Goal: Information Seeking & Learning: Learn about a topic

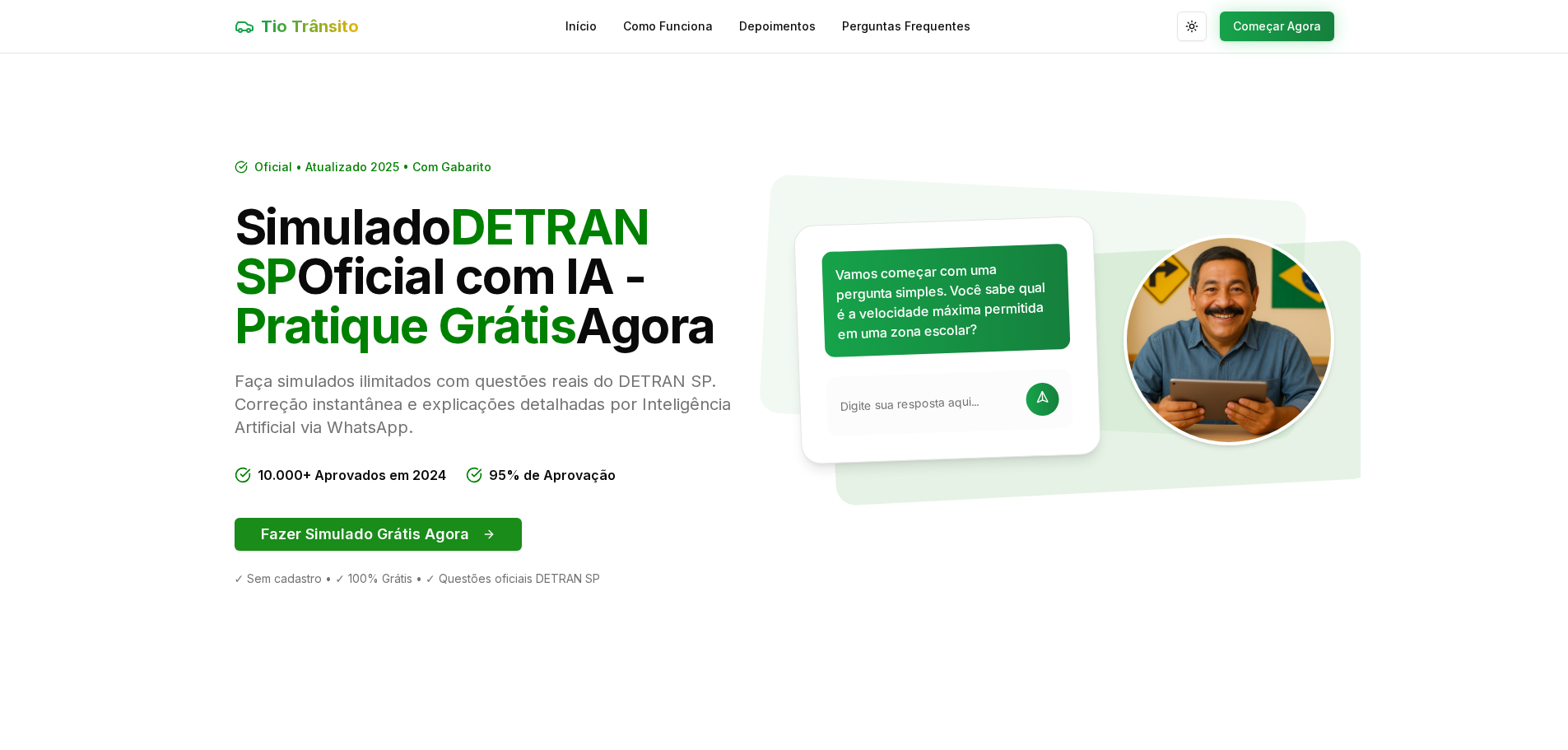
click at [325, 530] on button "Fazer Simulado Grátis Agora" at bounding box center [378, 534] width 288 height 33
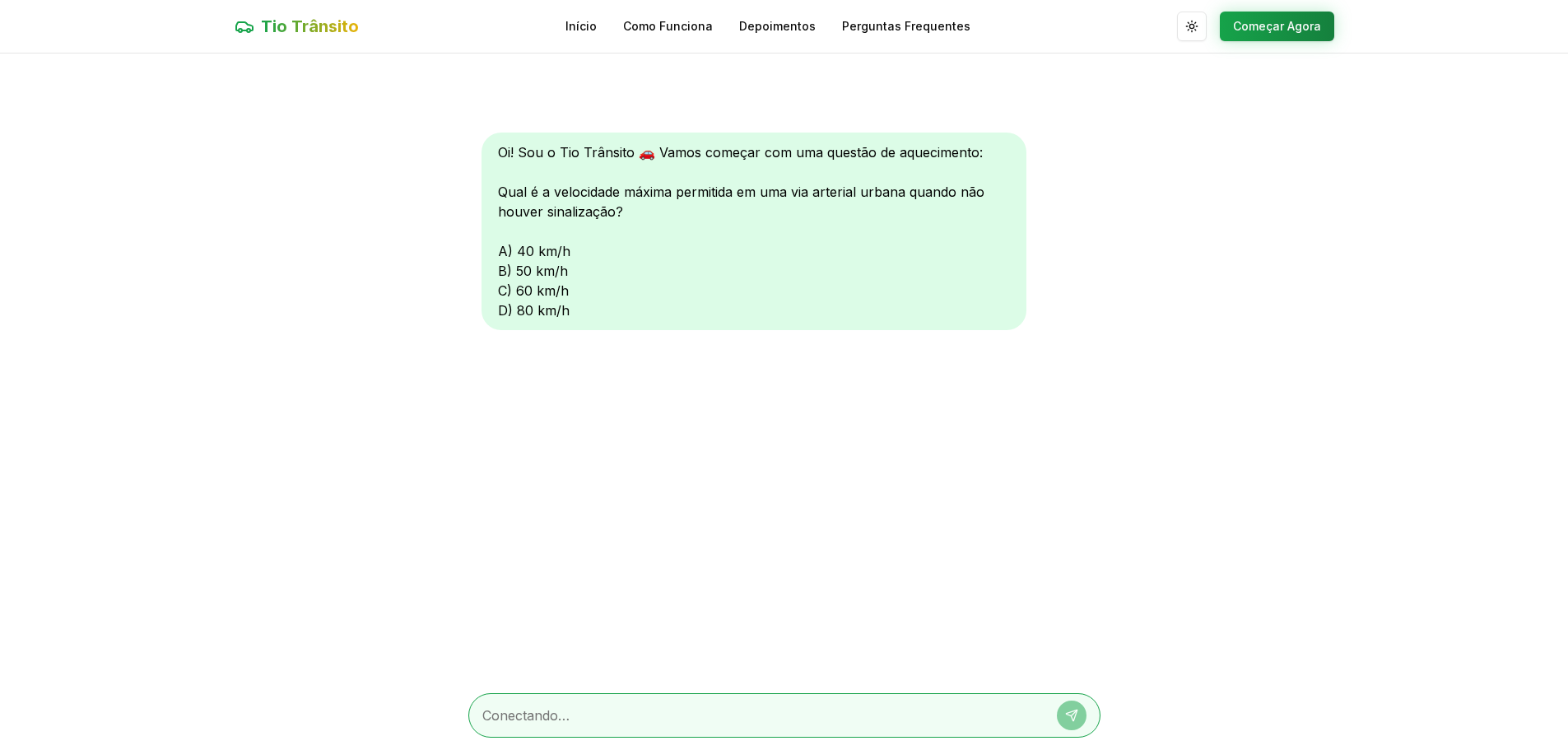
scroll to position [1, 0]
click at [520, 250] on div "Oi! Sou o Tio Trânsito 🚗 Vamos começar com uma questão de aquecimento: Qual é a…" at bounding box center [754, 229] width 545 height 197
click at [503, 252] on div "Oi! Sou o Tio Trânsito 🚗 Vamos começar com uma questão de aquecimento: Qual é a…" at bounding box center [754, 229] width 545 height 197
click at [566, 252] on div "Oi! Sou o Tio Trânsito 🚗 Vamos começar com uma questão de aquecimento: Qual é a…" at bounding box center [754, 229] width 545 height 197
click at [1268, 28] on button "Começar Agora" at bounding box center [1277, 25] width 114 height 30
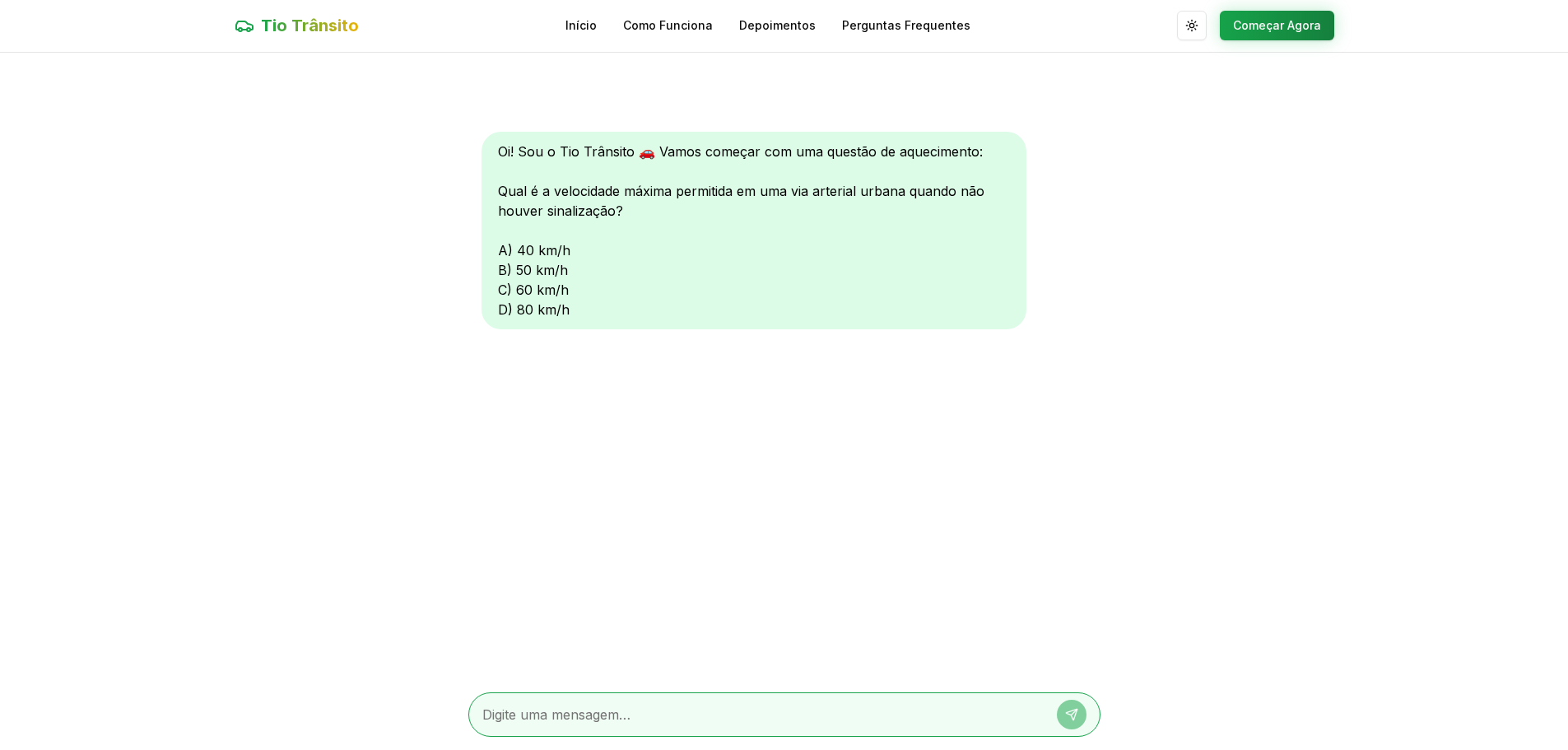
scroll to position [0, 0]
click at [569, 252] on div "Oi! Sou o Tio Trânsito 🚗 Vamos começar com uma questão de aquecimento: Qual é a…" at bounding box center [754, 230] width 545 height 197
